Goal: Transaction & Acquisition: Purchase product/service

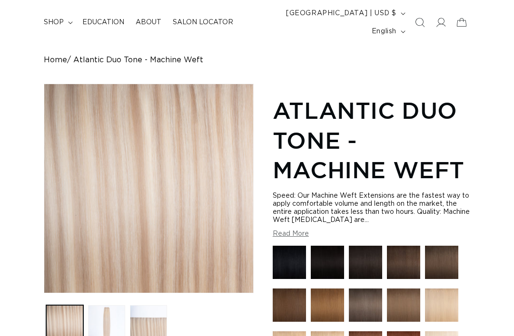
scroll to position [0, 446]
click at [102, 306] on button "Load image 2 in gallery view" at bounding box center [106, 323] width 37 height 37
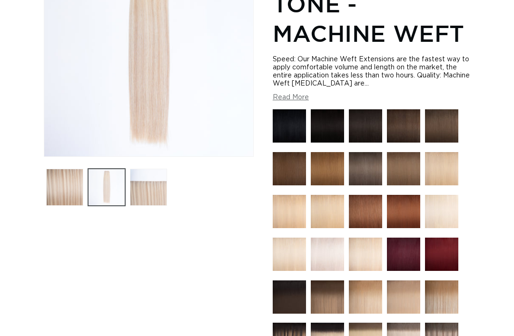
scroll to position [319, 0]
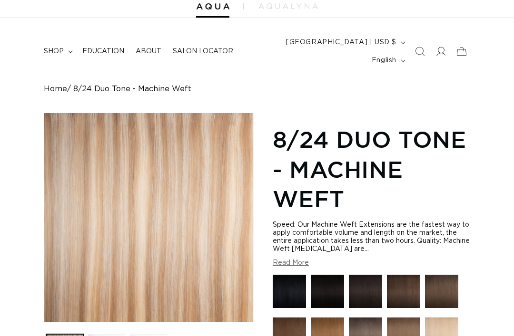
scroll to position [0, 446]
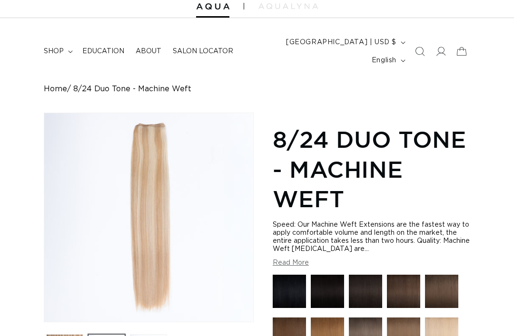
scroll to position [0, 893]
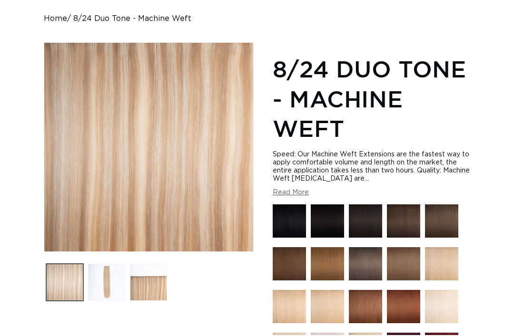
scroll to position [104, 0]
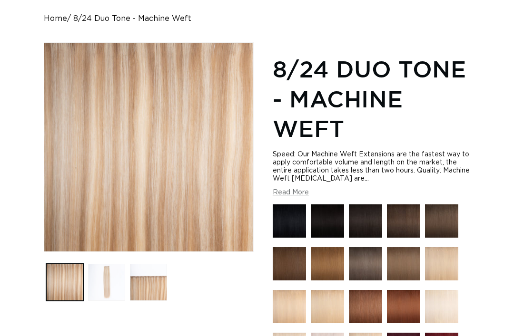
click at [113, 264] on button "Load image 2 in gallery view" at bounding box center [106, 282] width 37 height 37
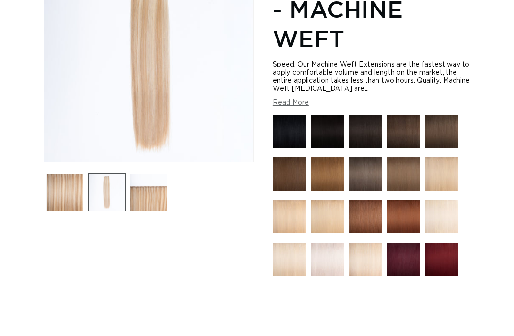
scroll to position [214, 0]
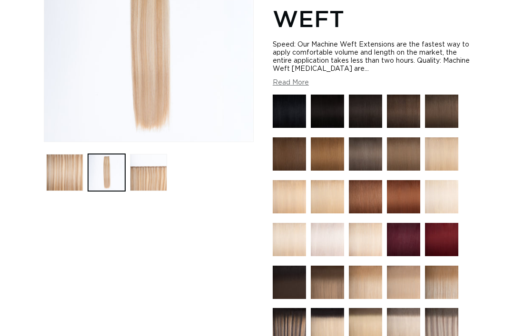
click at [442, 232] on img at bounding box center [441, 239] width 33 height 33
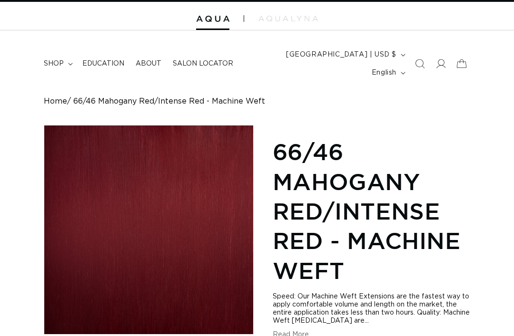
scroll to position [6, 0]
